Goal: Transaction & Acquisition: Purchase product/service

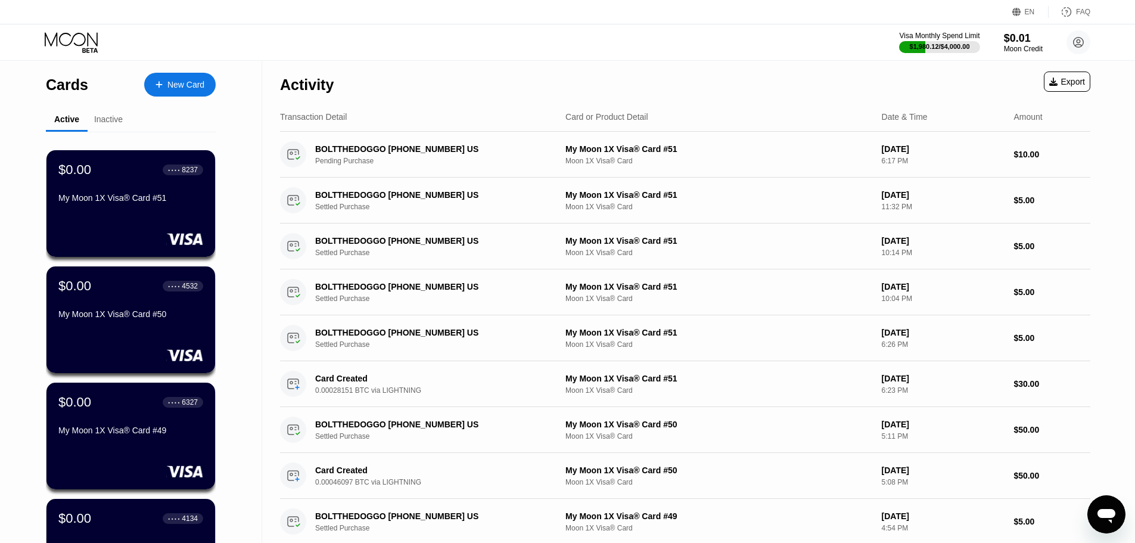
scroll to position [428, 0]
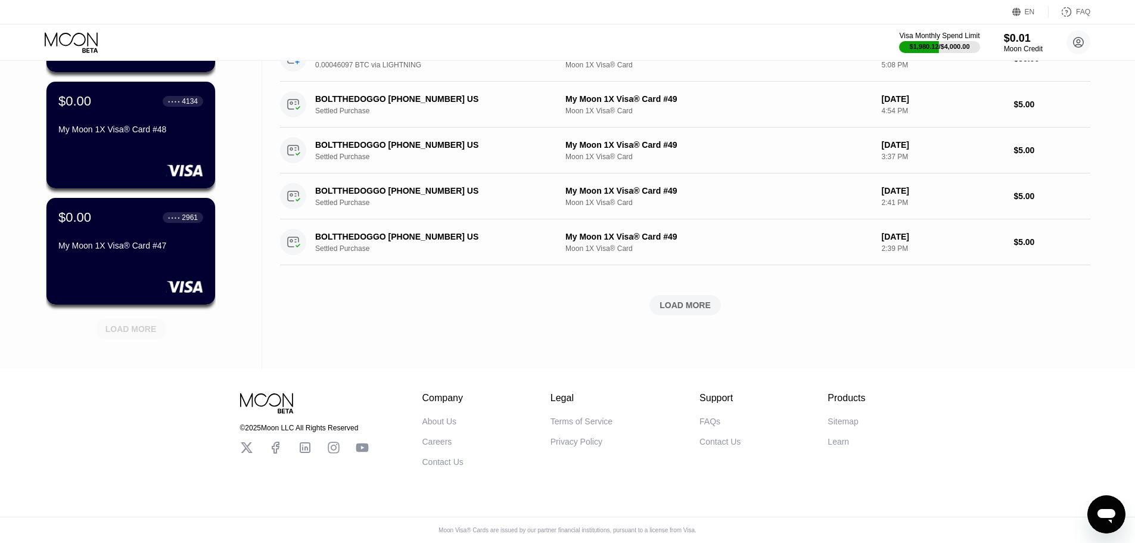
click at [144, 324] on div "LOAD MORE" at bounding box center [130, 329] width 51 height 11
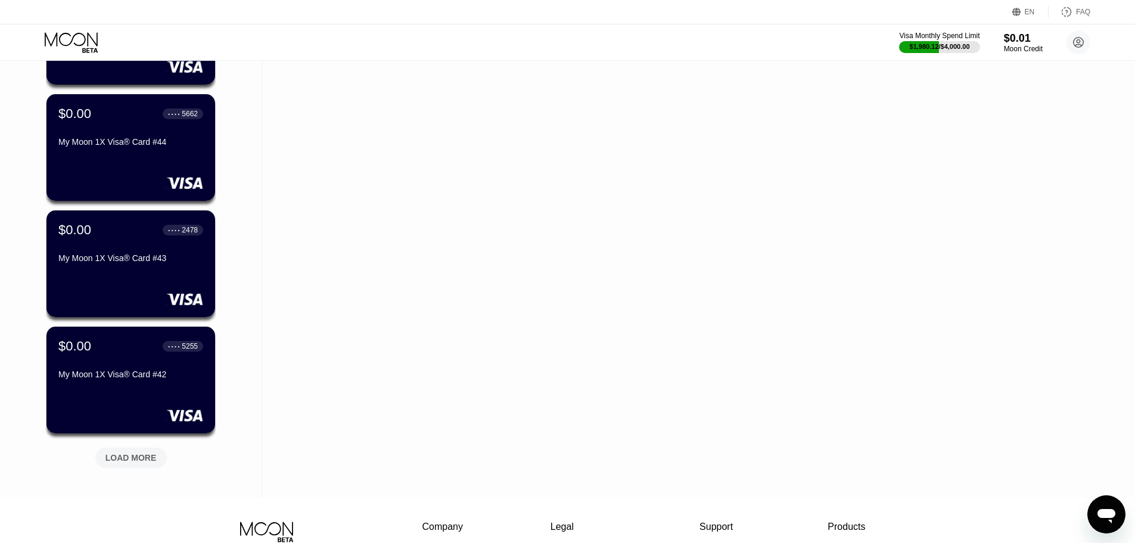
scroll to position [1009, 0]
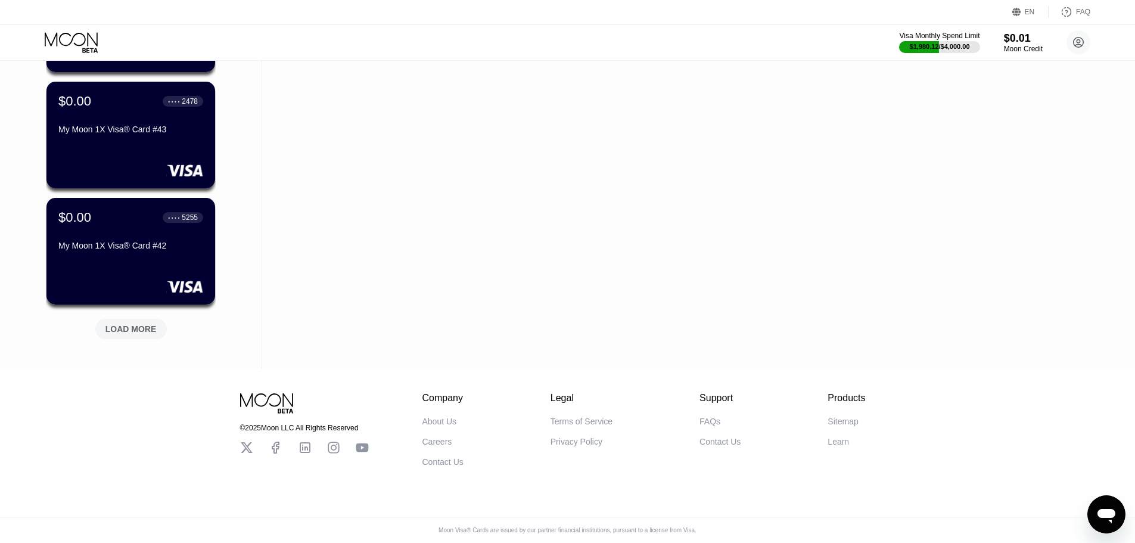
drag, startPoint x: 249, startPoint y: 293, endPoint x: 222, endPoint y: 349, distance: 61.8
click at [129, 324] on div "LOAD MORE" at bounding box center [130, 329] width 51 height 11
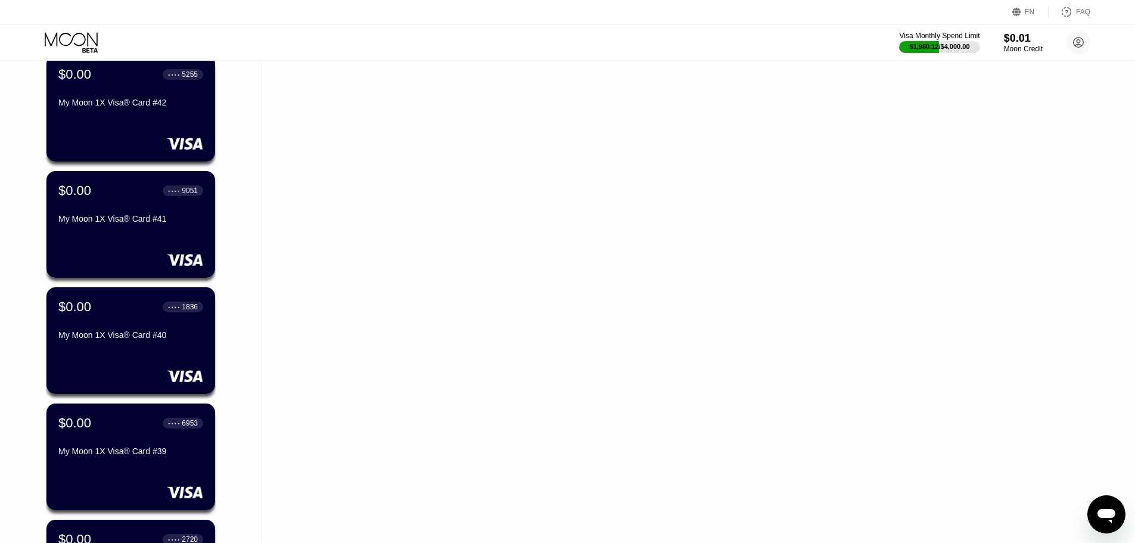
scroll to position [1590, 0]
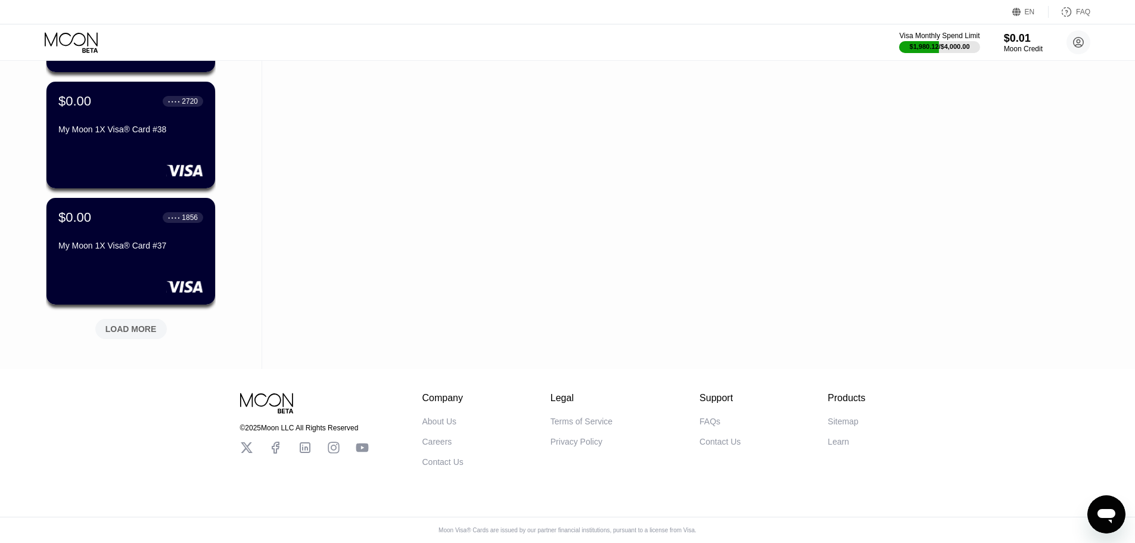
drag, startPoint x: 248, startPoint y: 312, endPoint x: 144, endPoint y: 348, distance: 109.9
click at [105, 330] on div "LOAD MORE" at bounding box center [131, 329] width 72 height 20
drag, startPoint x: 246, startPoint y: 314, endPoint x: 173, endPoint y: 356, distance: 83.3
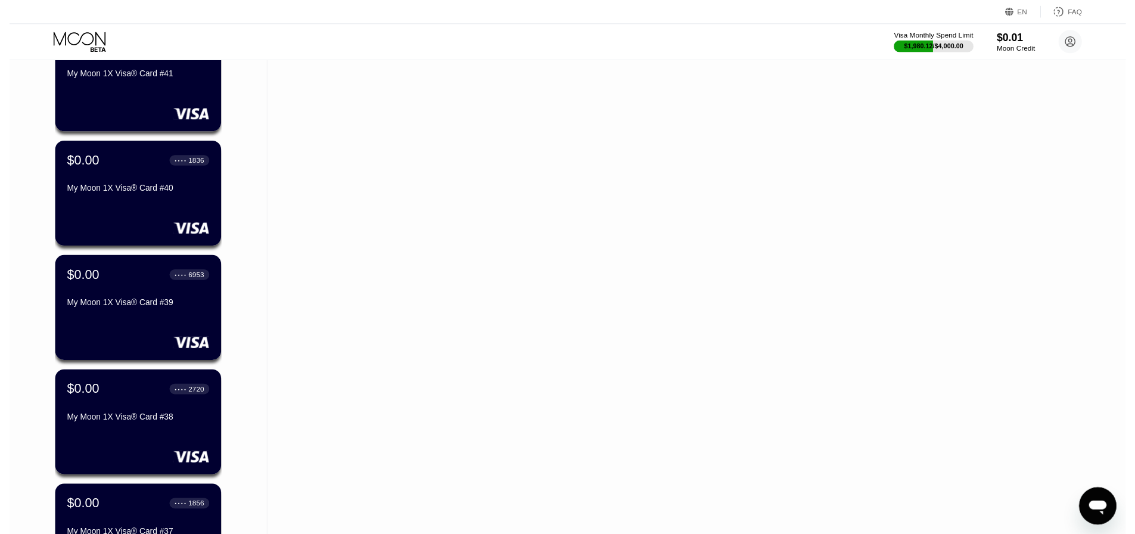
scroll to position [0, 0]
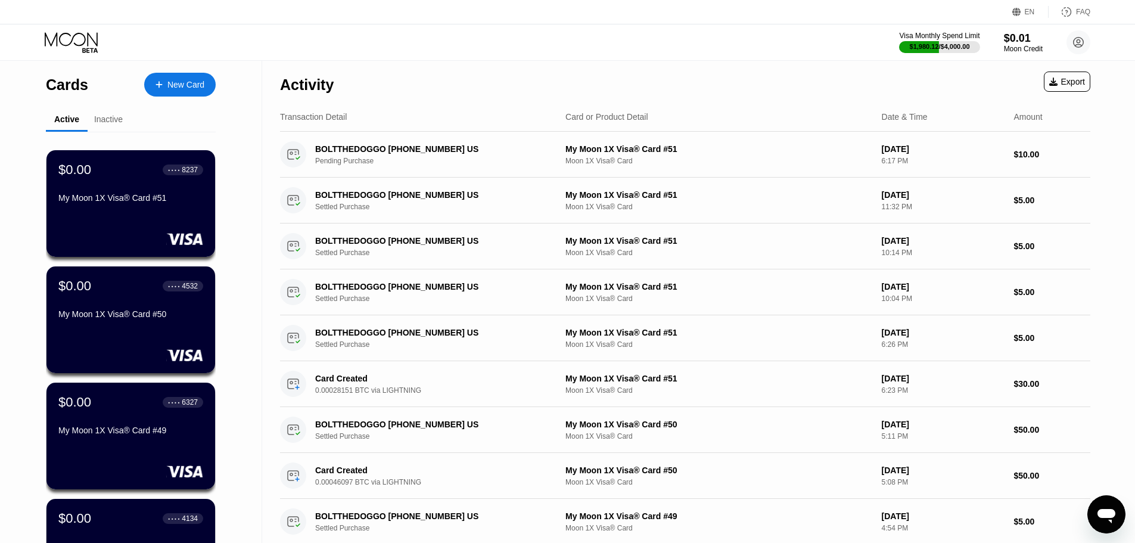
drag, startPoint x: 248, startPoint y: 249, endPoint x: 156, endPoint y: 42, distance: 226.7
click at [163, 80] on div at bounding box center [165, 85] width 5 height 10
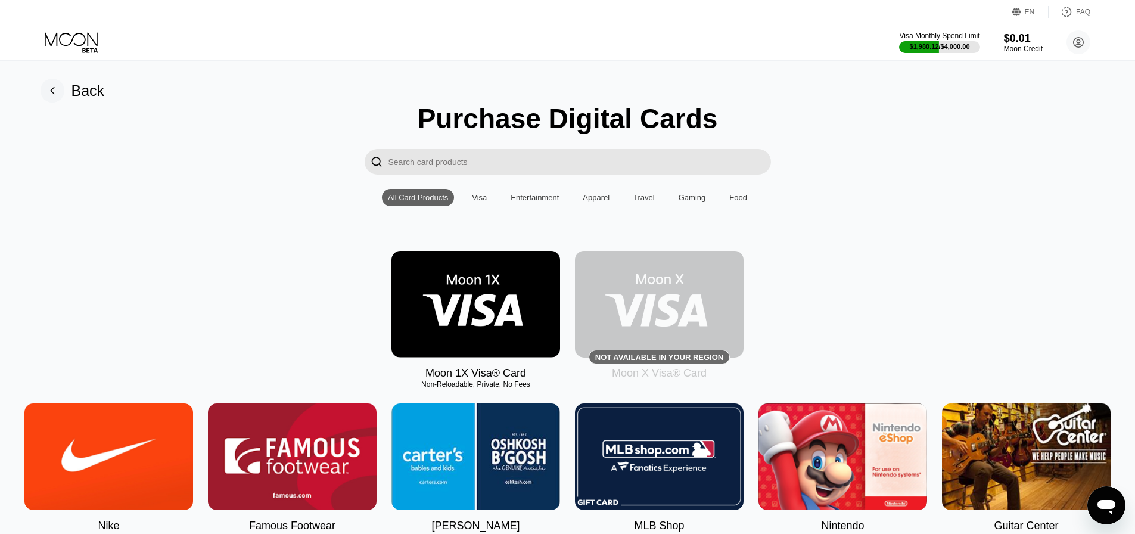
click at [490, 292] on img at bounding box center [476, 304] width 169 height 107
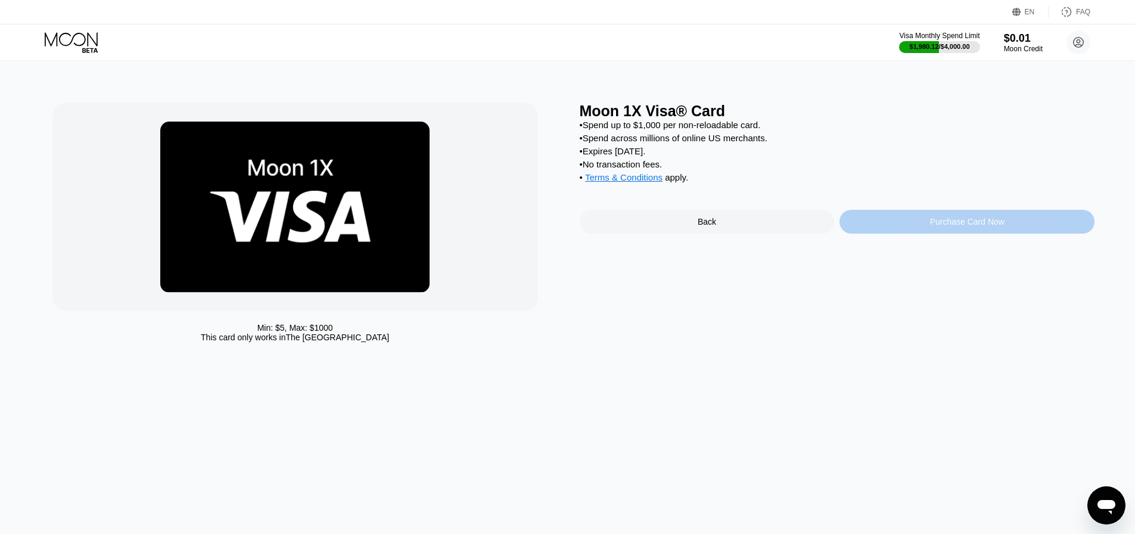
click at [893, 228] on div "Purchase Card Now" at bounding box center [967, 222] width 255 height 24
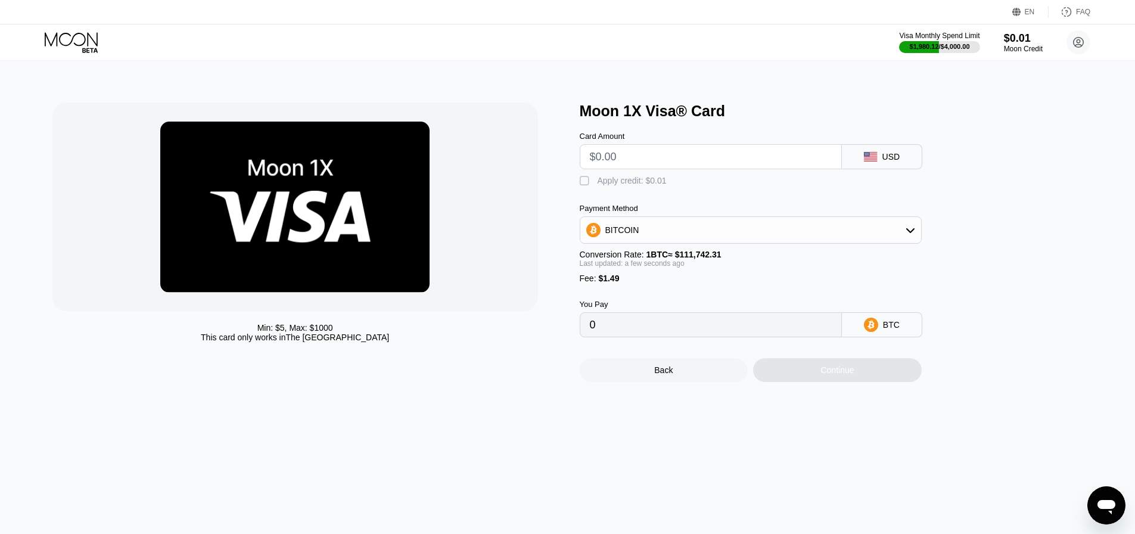
click at [653, 158] on input "text" at bounding box center [711, 157] width 242 height 24
type input "$1"
type input "0.00002229"
type input "$15"
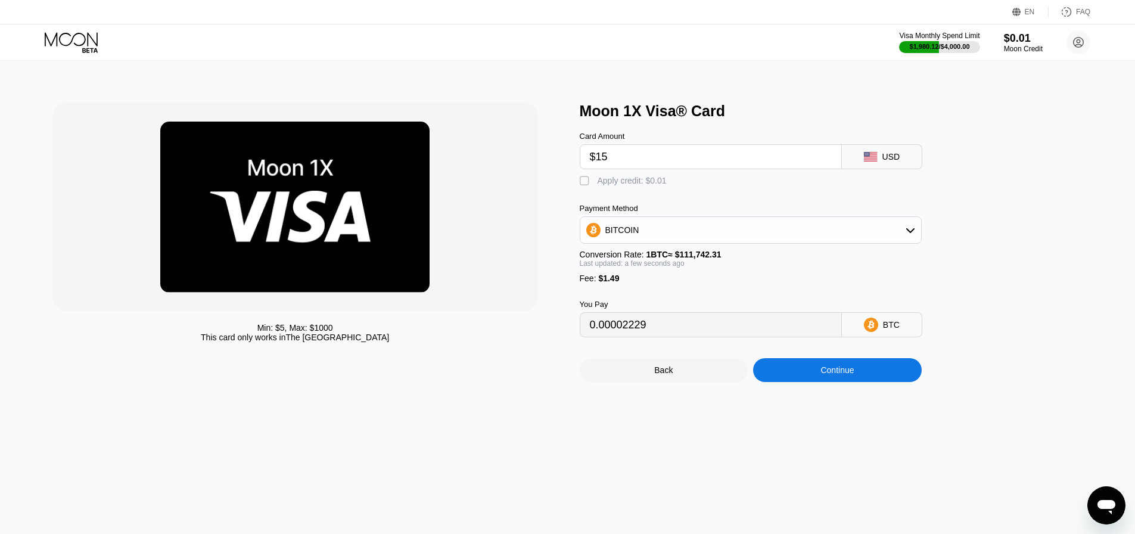
type input "0.00014758"
type input "$150"
type input "0.00135571"
type input "$150"
click at [769, 382] on div "Continue" at bounding box center [837, 370] width 169 height 24
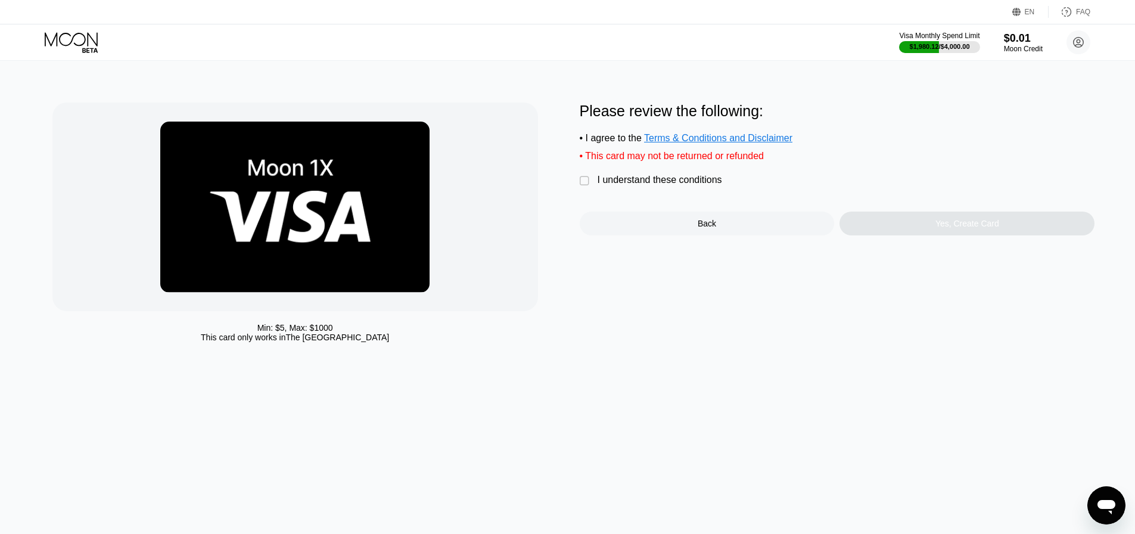
click at [641, 185] on div "I understand these conditions" at bounding box center [660, 180] width 125 height 11
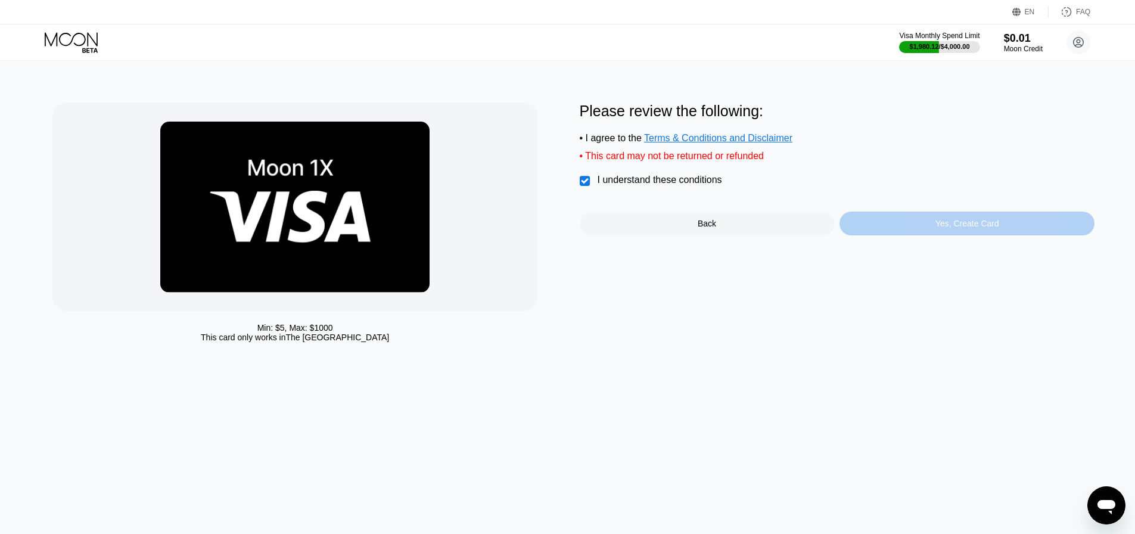
click at [888, 229] on div "Yes, Create Card" at bounding box center [967, 224] width 255 height 24
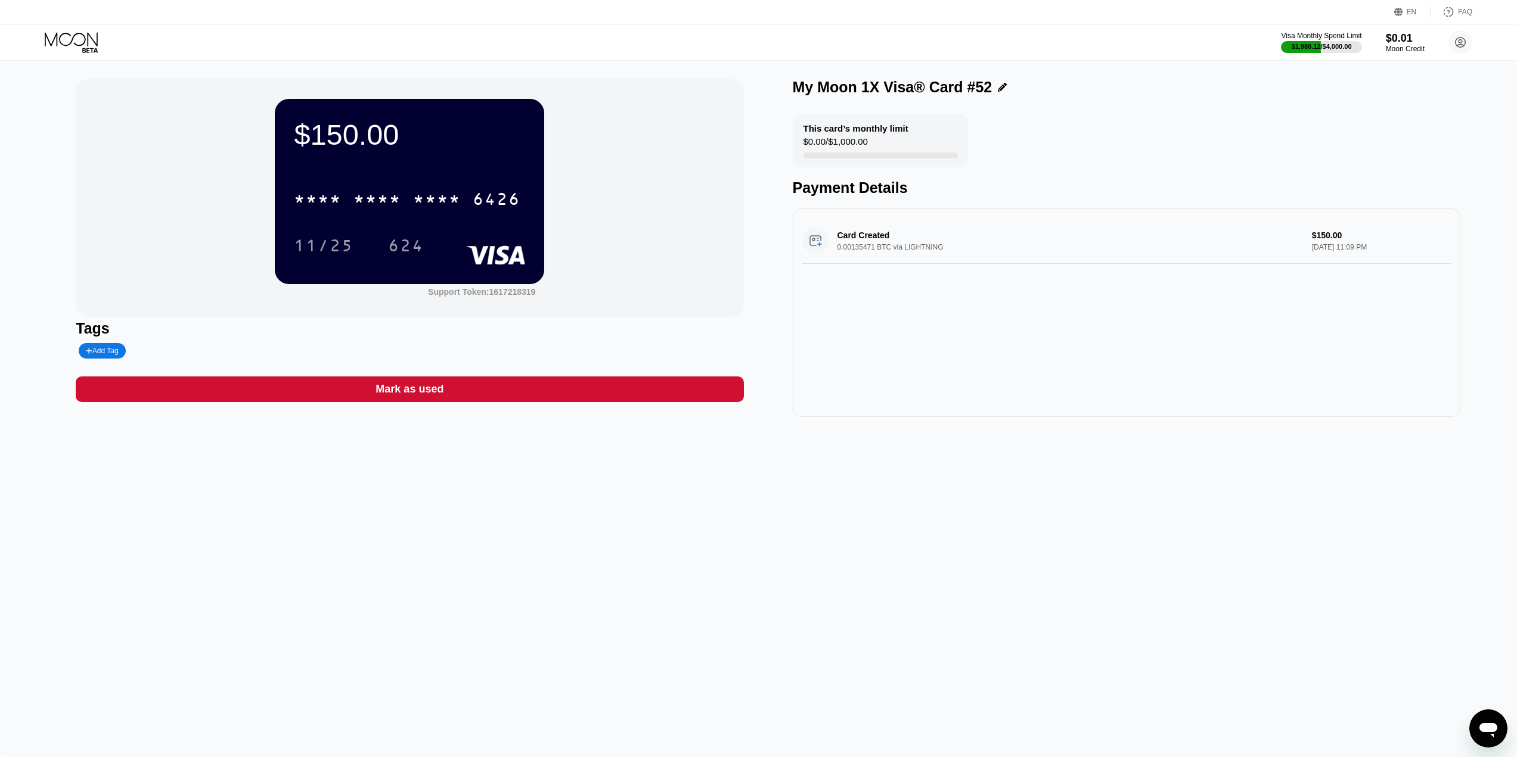
click at [397, 175] on div "$150.00 * * * * * * * * * * * * 6426 11/25 624" at bounding box center [409, 191] width 269 height 185
click at [406, 188] on div "* * * * * * * * * * * * 6426" at bounding box center [407, 199] width 241 height 30
